Goal: Task Accomplishment & Management: Complete application form

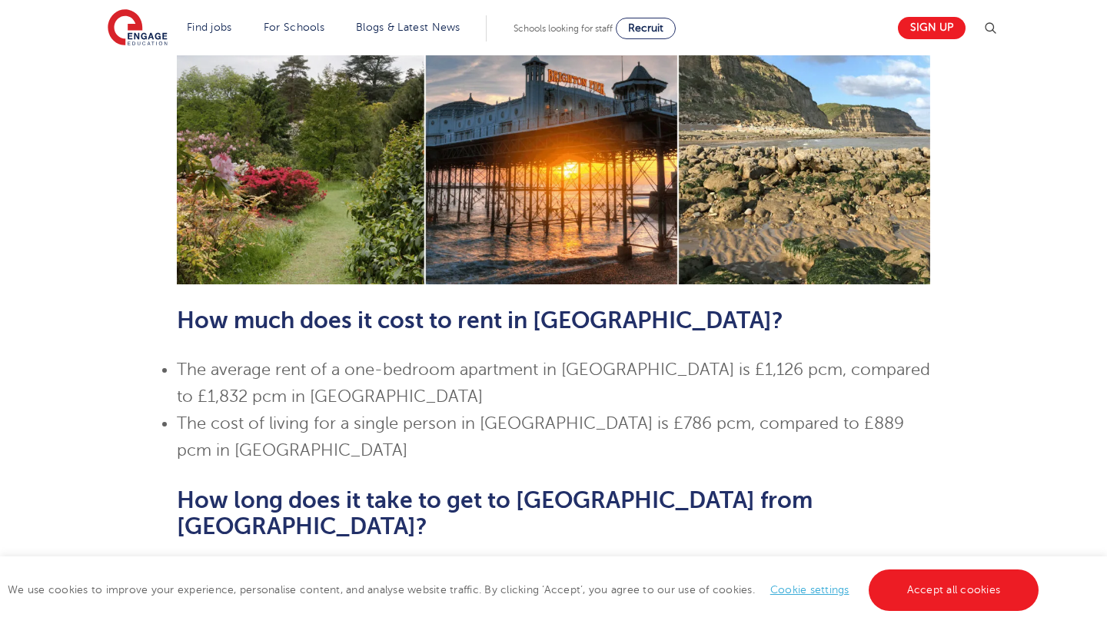
scroll to position [623, 0]
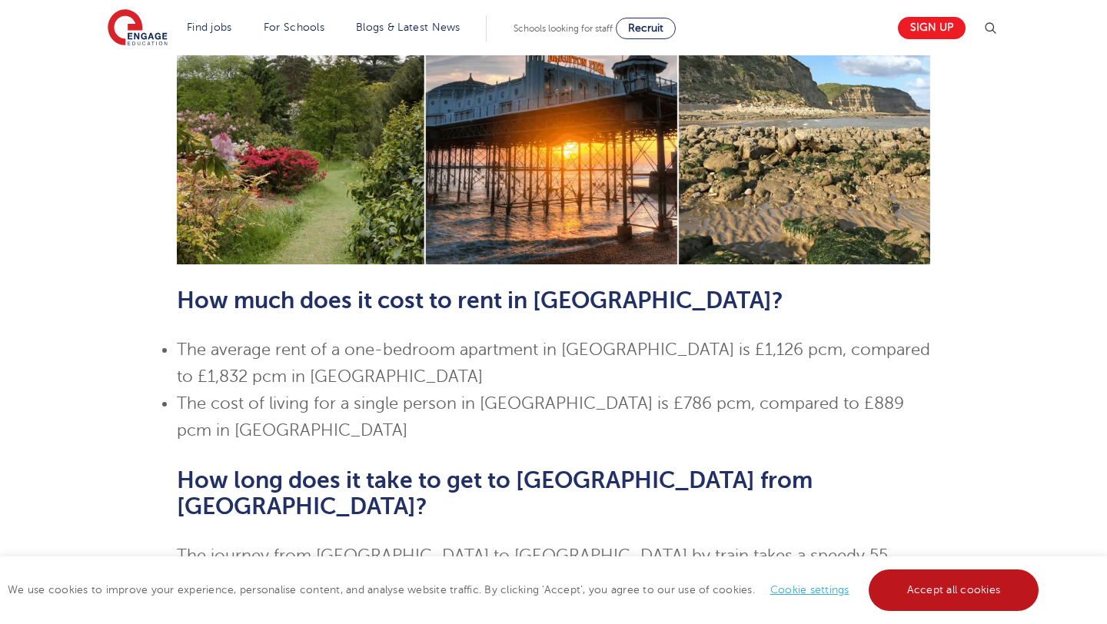
click at [970, 590] on link "Accept all cookies" at bounding box center [954, 591] width 171 height 42
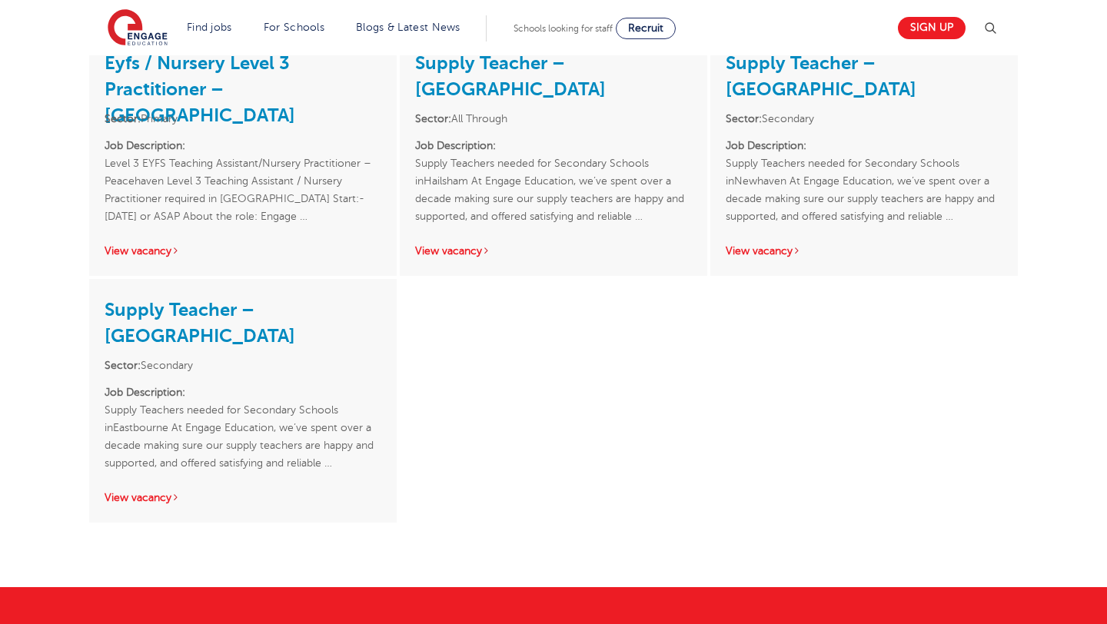
scroll to position [2766, 0]
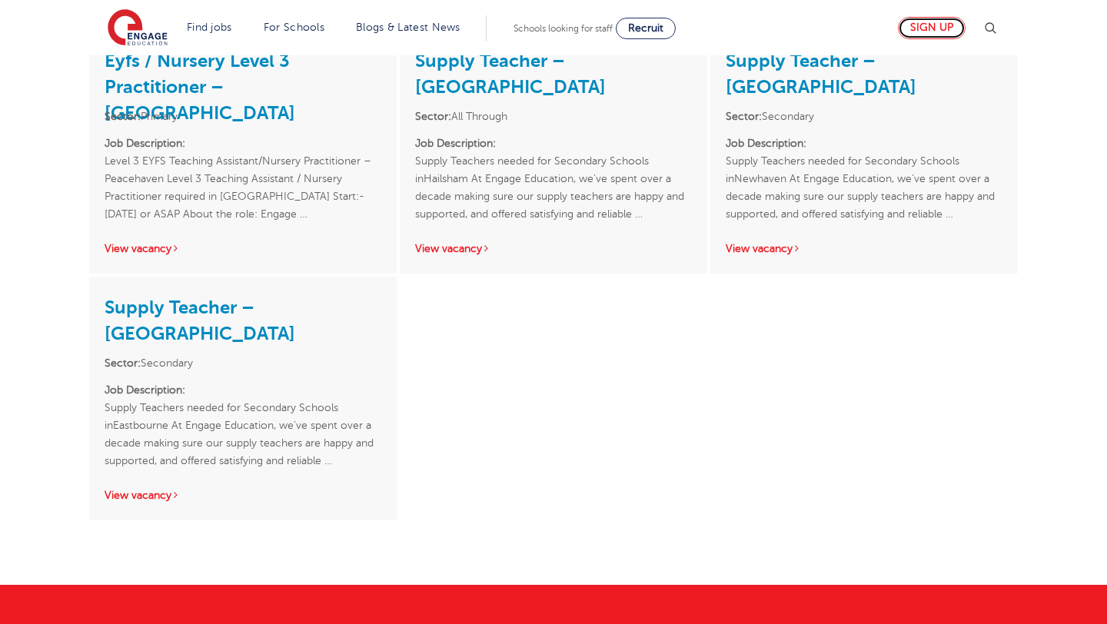
click at [912, 31] on link "Sign up" at bounding box center [932, 28] width 68 height 22
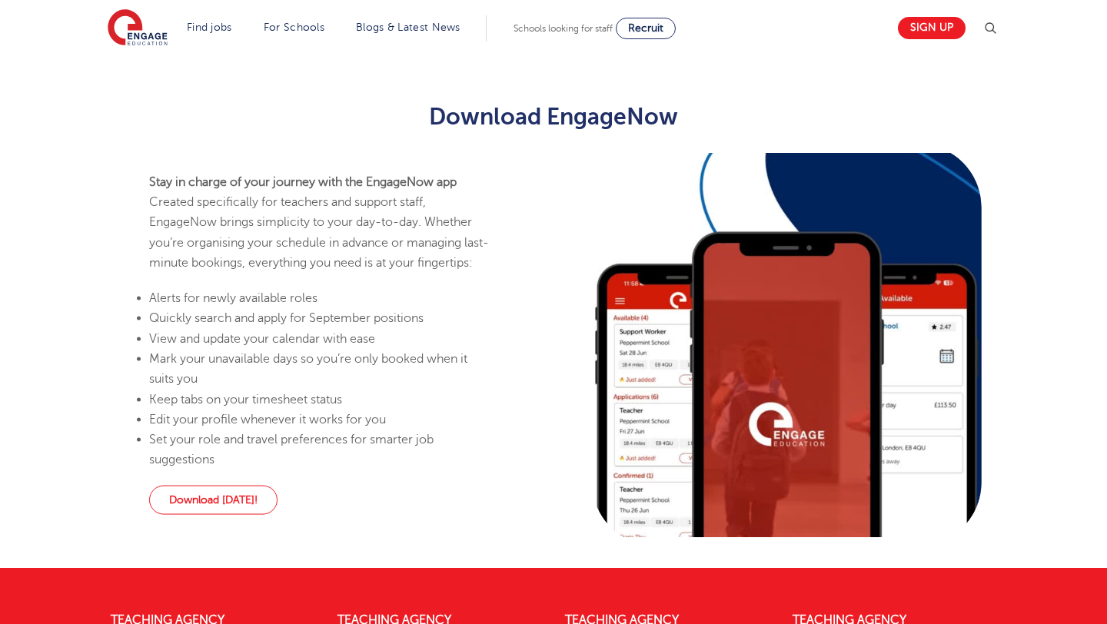
scroll to position [1260, 0]
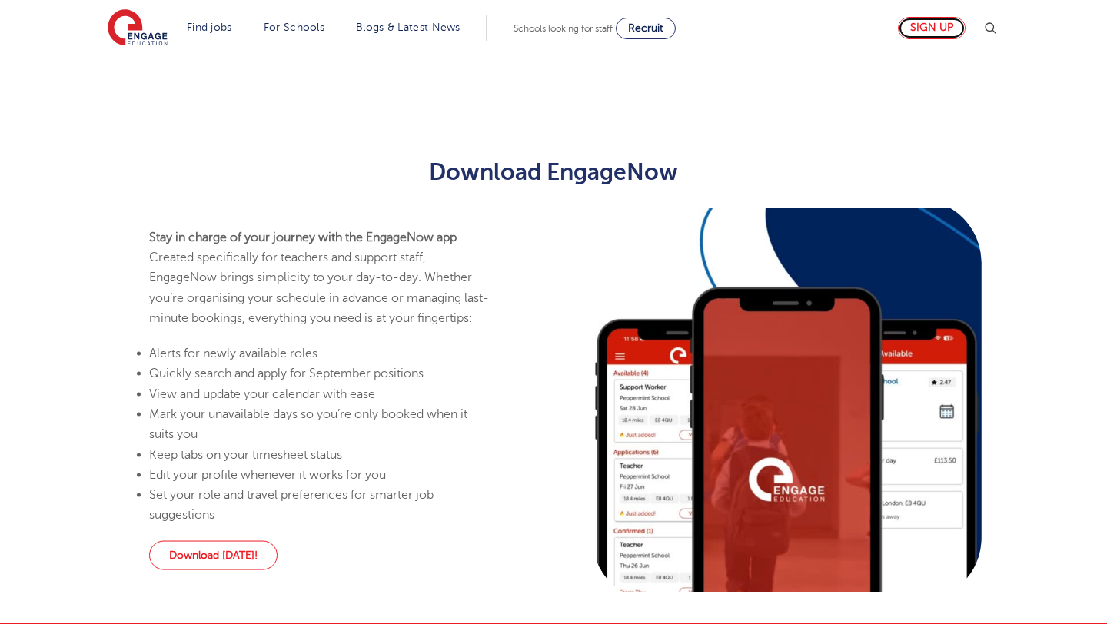
click at [942, 28] on link "Sign up" at bounding box center [932, 28] width 68 height 22
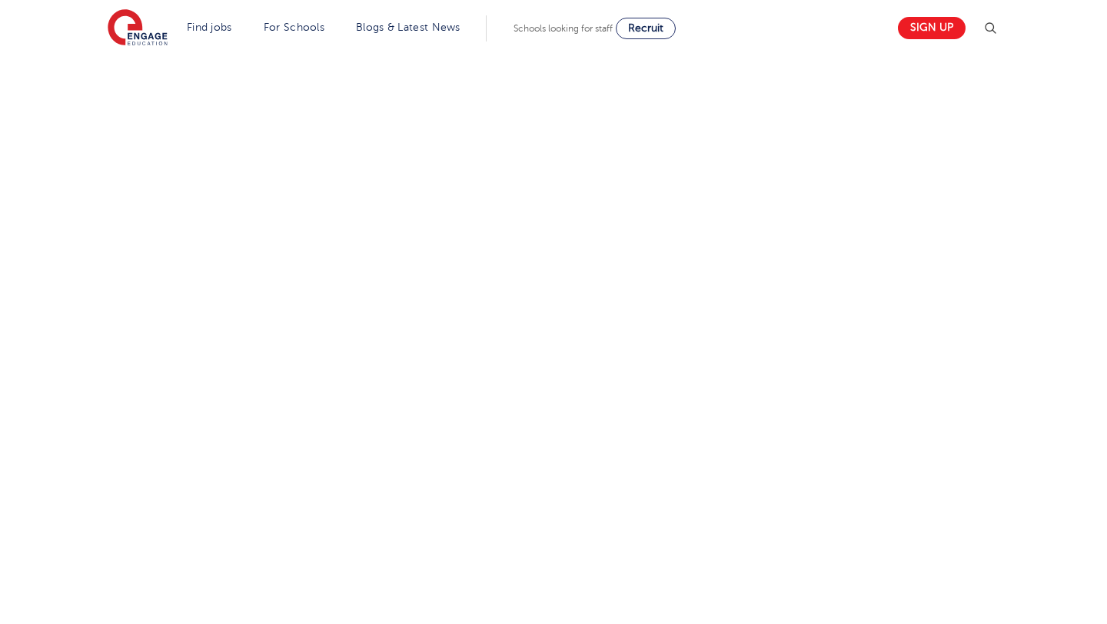
scroll to position [806, 0]
click at [718, 470] on div "Let us know more about you!" at bounding box center [554, 198] width 932 height 959
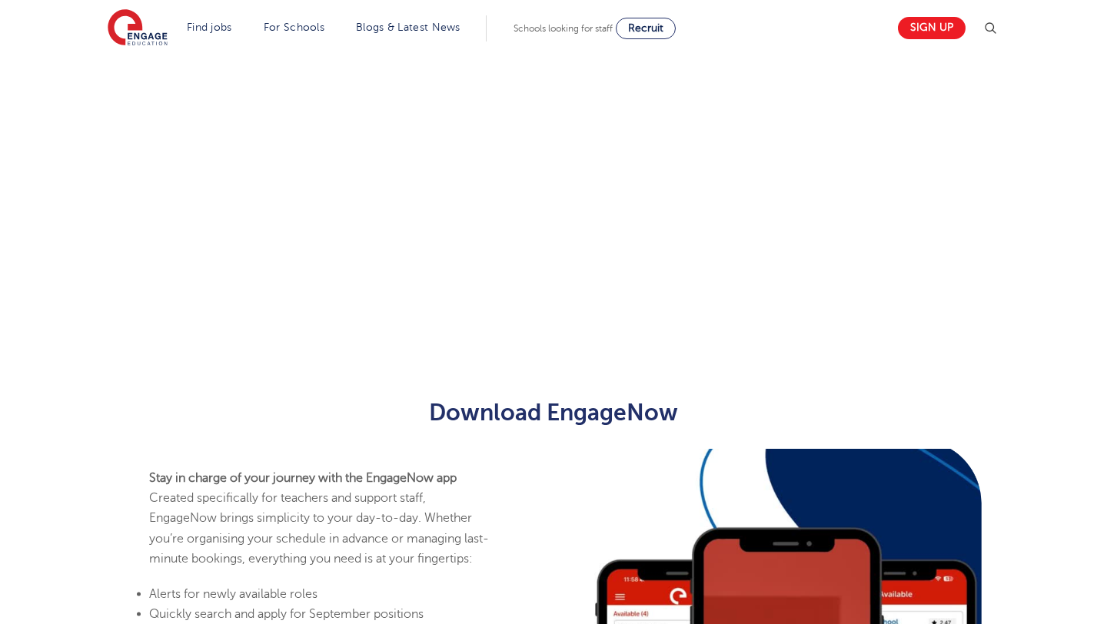
scroll to position [541, 0]
